Goal: Task Accomplishment & Management: Manage account settings

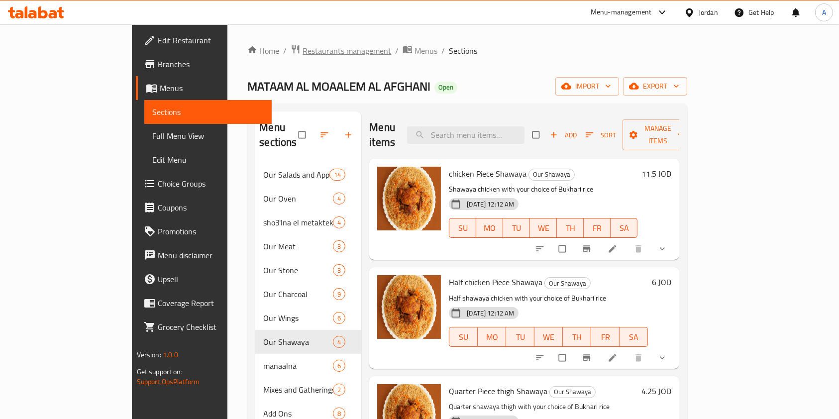
click at [303, 51] on span "Restaurants management" at bounding box center [347, 51] width 89 height 12
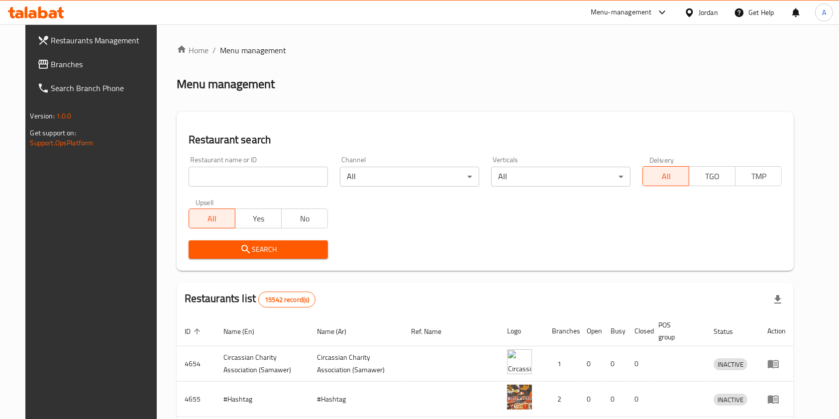
click at [239, 178] on input "search" at bounding box center [258, 177] width 139 height 20
type input "square b"
click button "Search" at bounding box center [258, 249] width 139 height 18
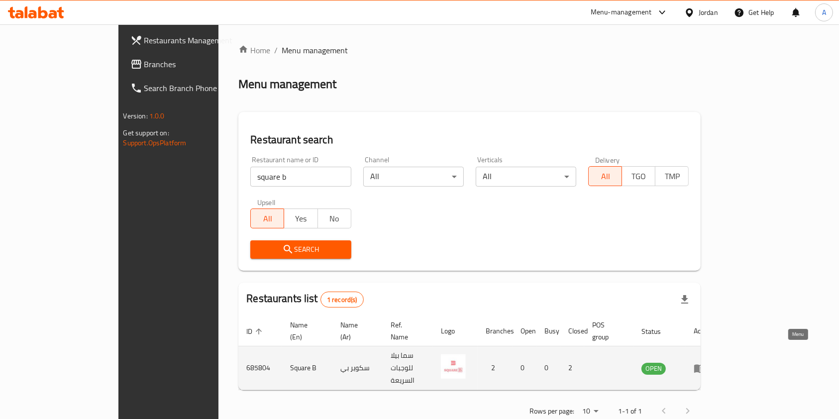
click at [706, 364] on icon "enhanced table" at bounding box center [700, 368] width 11 height 8
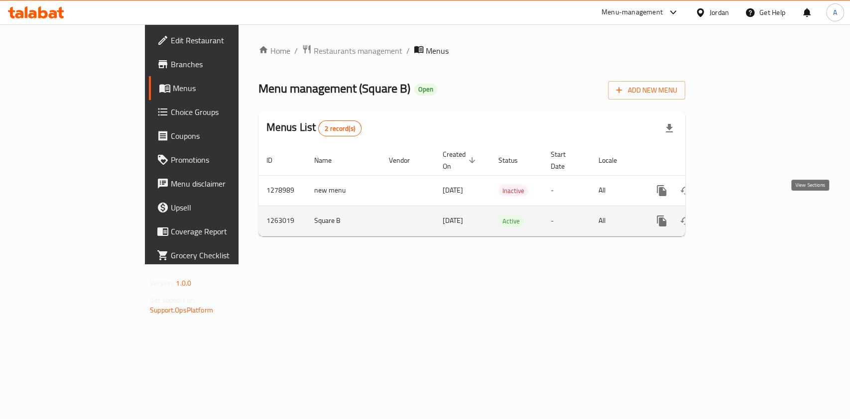
click at [739, 215] on icon "enhanced table" at bounding box center [733, 221] width 12 height 12
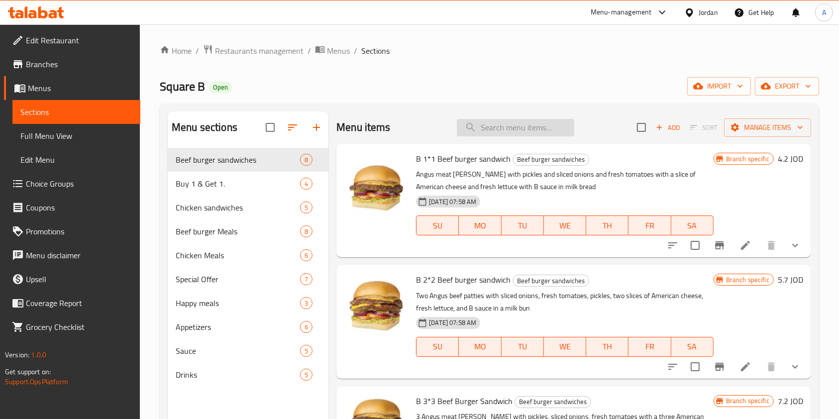
click at [484, 125] on input "search" at bounding box center [516, 127] width 118 height 17
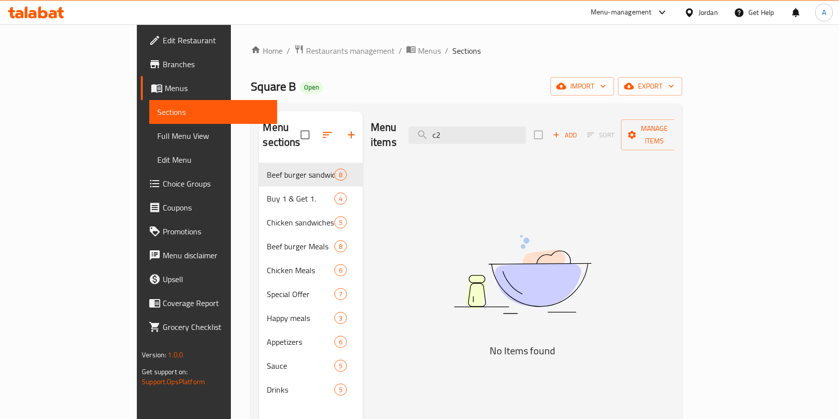
type input "c"
type input "C"
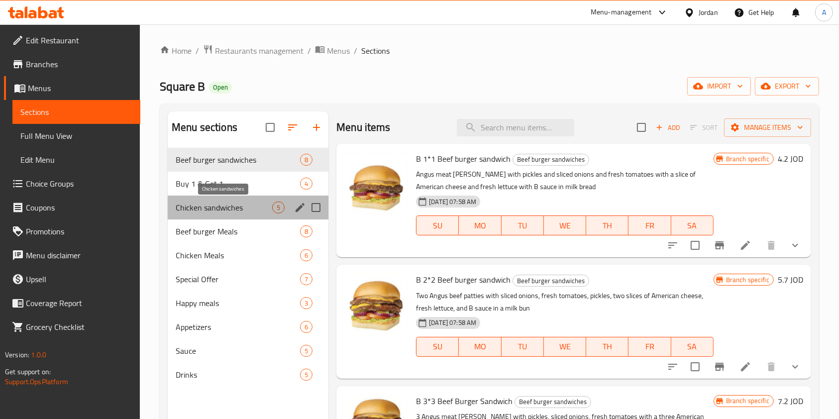
click at [239, 209] on span "Chicken sandwiches" at bounding box center [224, 208] width 97 height 12
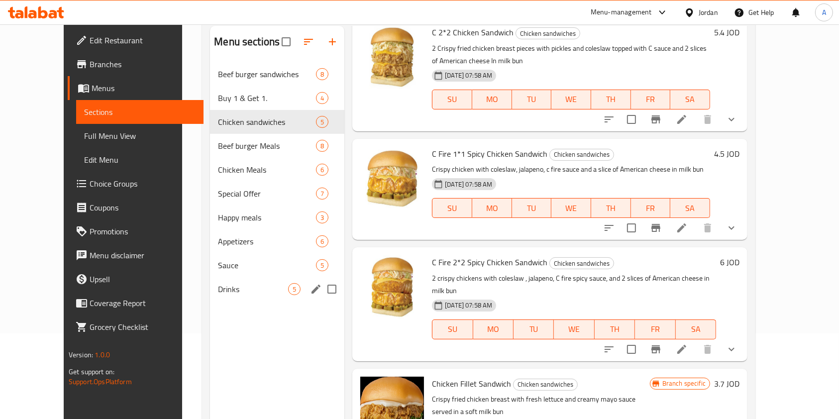
scroll to position [79, 0]
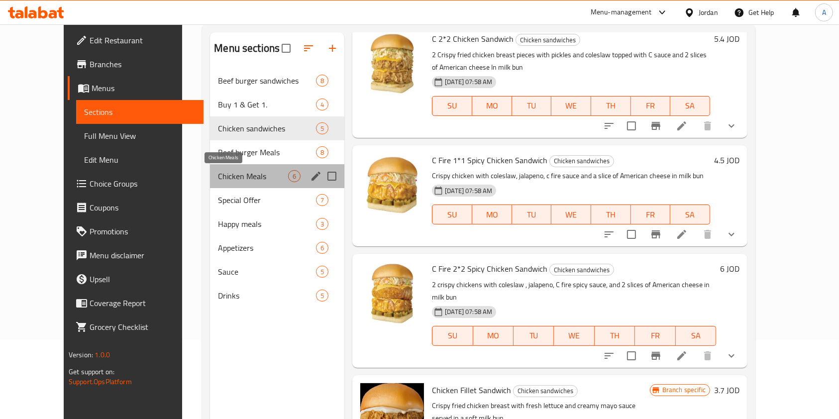
click at [236, 175] on span "Chicken Meals" at bounding box center [253, 176] width 70 height 12
